Goal: Book appointment/travel/reservation

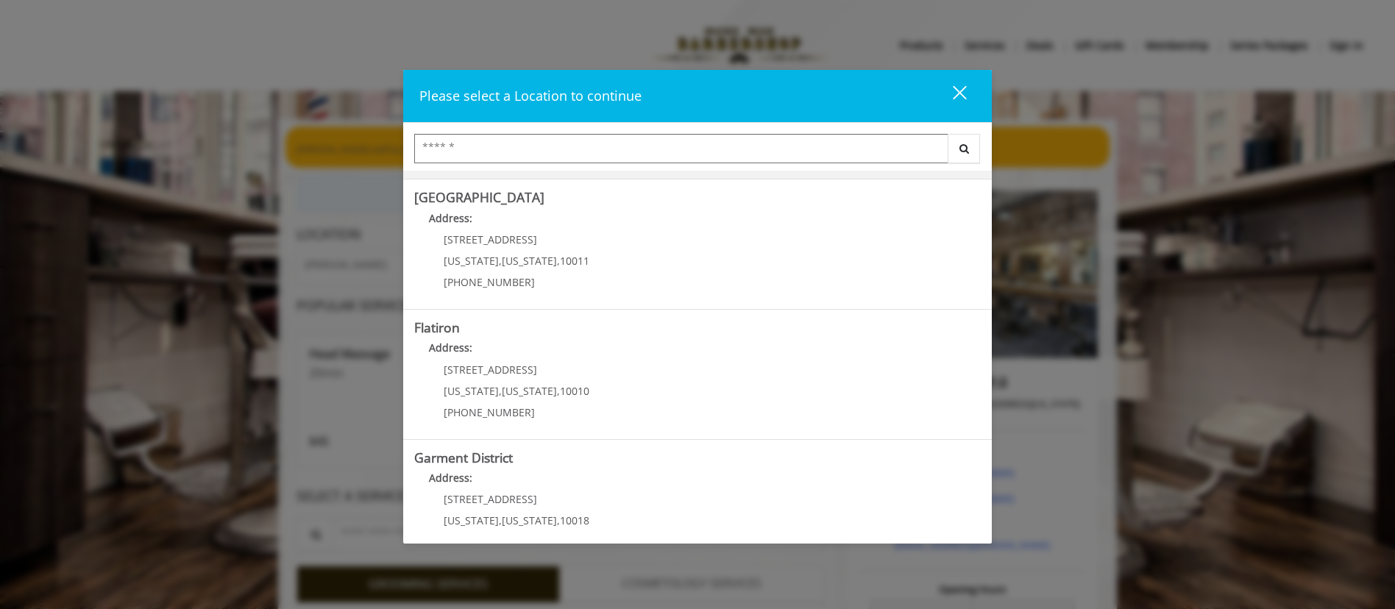
scroll to position [284, 0]
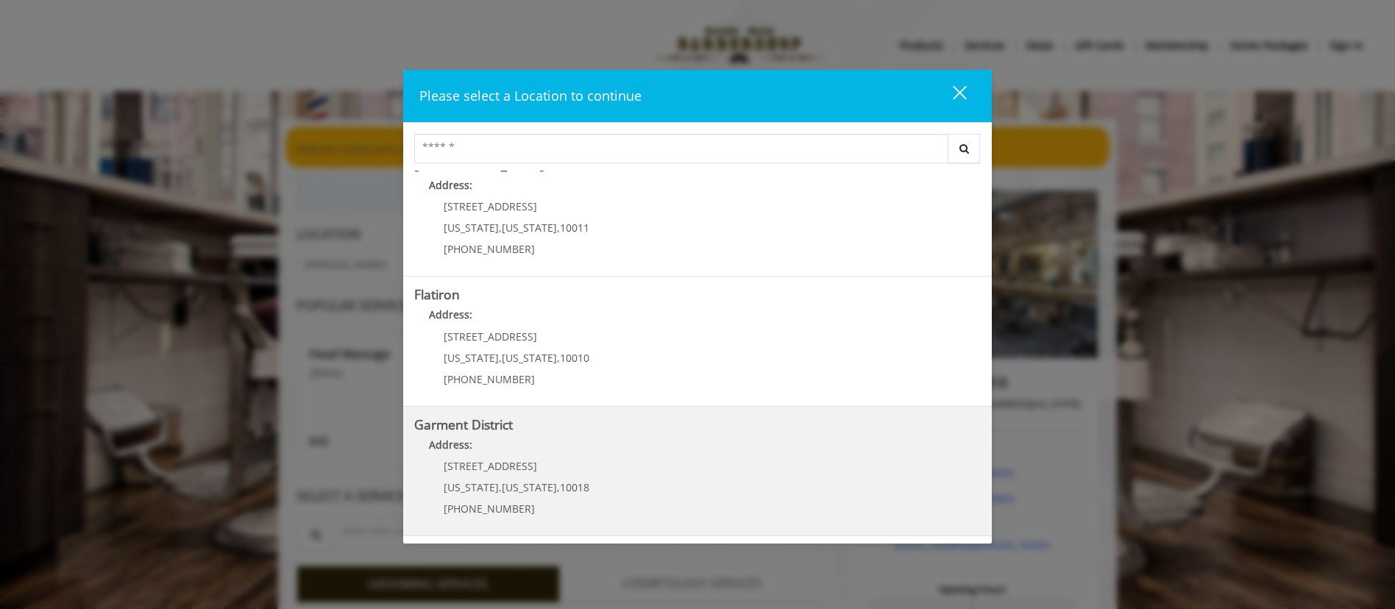
click at [618, 433] on District "Garment District Address: [STREET_ADDRESS][US_STATE][US_STATE] (212) 997-4247" at bounding box center [697, 471] width 567 height 107
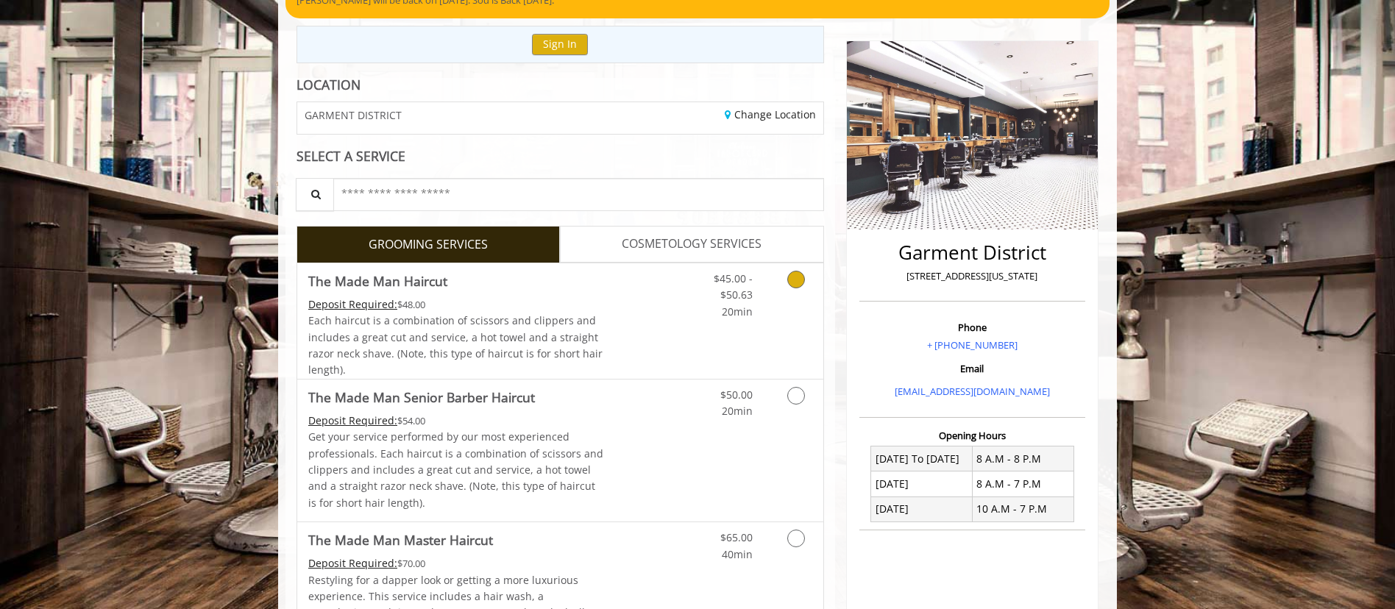
scroll to position [172, 0]
